Goal: Task Accomplishment & Management: Manage account settings

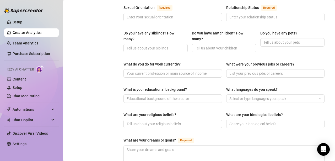
scroll to position [49, 0]
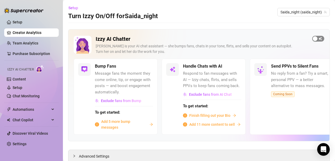
click at [316, 39] on span "button" at bounding box center [318, 39] width 12 height 6
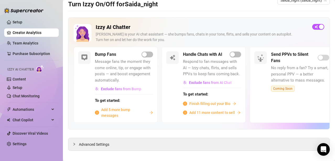
scroll to position [18, 0]
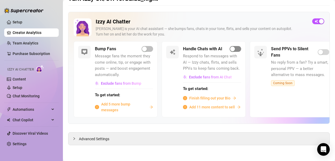
click at [236, 47] on span "button" at bounding box center [236, 49] width 12 height 6
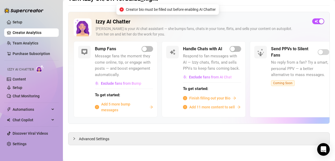
click at [147, 45] on div "Bump Fans Message fans the moment they come online, tip, or engage with posts —…" at bounding box center [116, 79] width 84 height 76
